Goal: Information Seeking & Learning: Learn about a topic

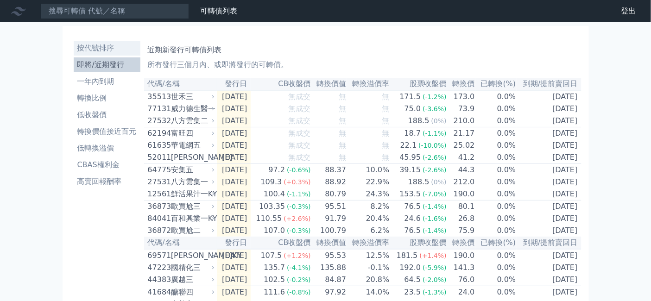
click at [74, 54] on li "按代號排序" at bounding box center [107, 48] width 67 height 11
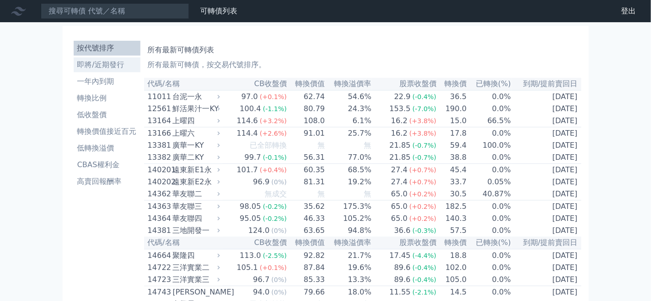
click at [74, 70] on li "即將/近期發行" at bounding box center [107, 64] width 67 height 11
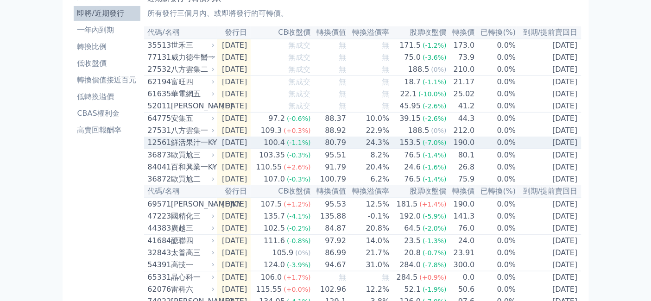
scroll to position [103, 0]
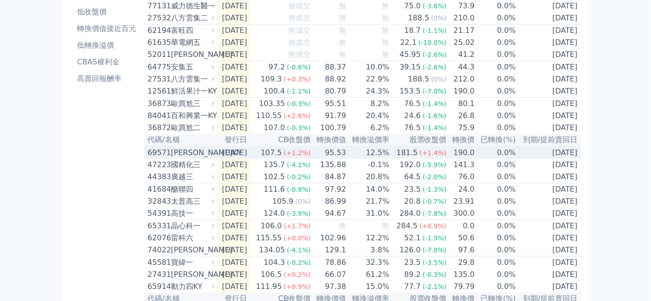
click at [171, 158] on div "[PERSON_NAME]KY" at bounding box center [192, 152] width 42 height 11
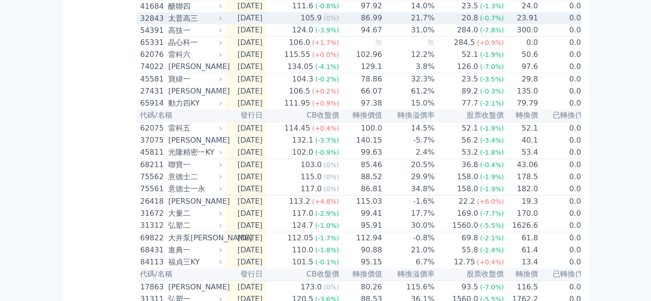
scroll to position [617, 0]
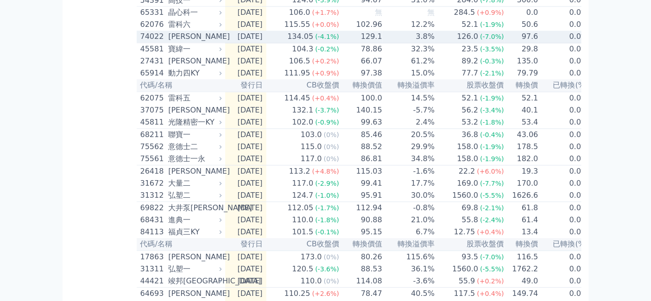
click at [168, 42] on div "[PERSON_NAME]" at bounding box center [193, 36] width 51 height 11
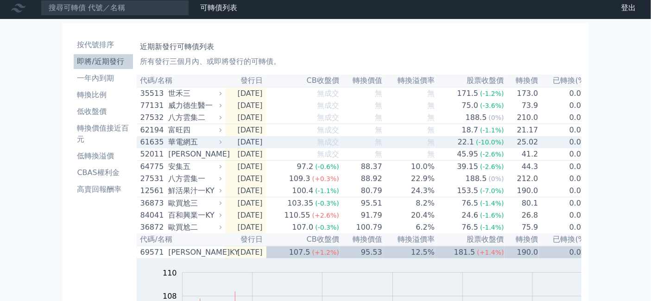
scroll to position [0, 0]
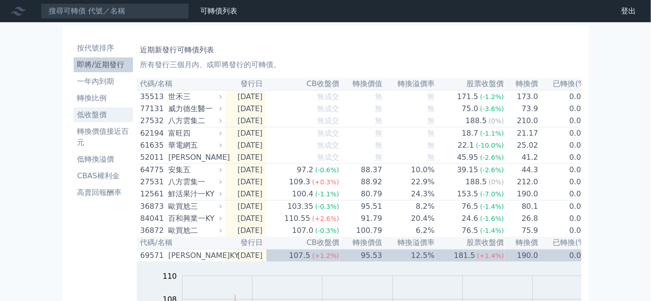
click at [74, 120] on li "低收盤價" at bounding box center [103, 114] width 59 height 11
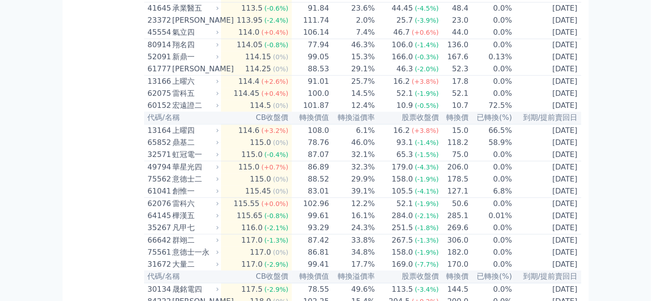
scroll to position [2984, 0]
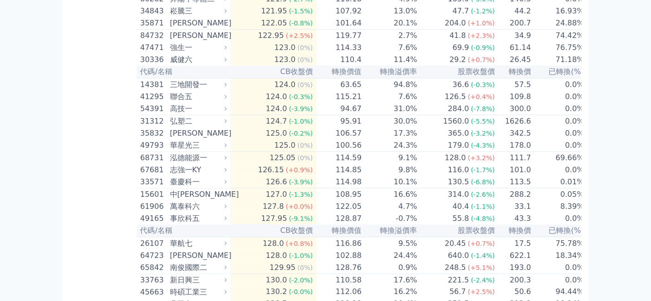
scroll to position [3859, 0]
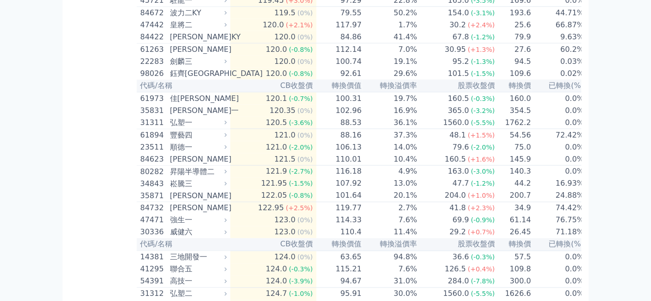
scroll to position [3910, 0]
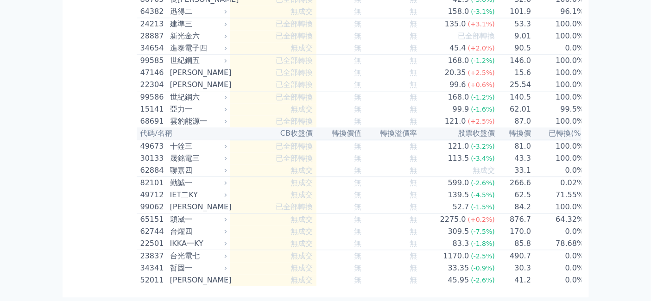
scroll to position [5866, 0]
